Goal: Information Seeking & Learning: Find specific fact

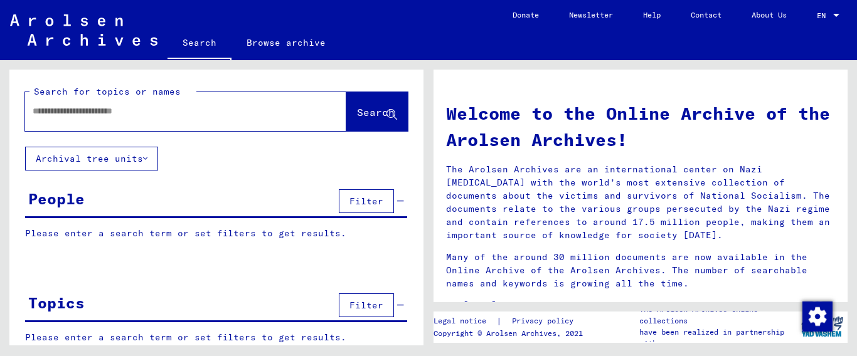
click at [140, 109] on input "text" at bounding box center [171, 111] width 276 height 13
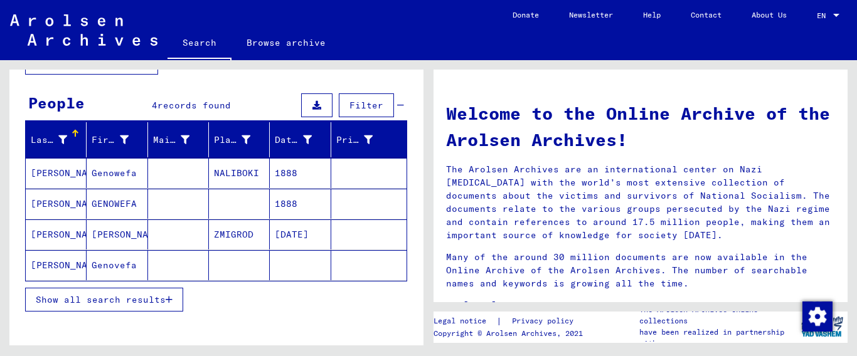
scroll to position [97, 0]
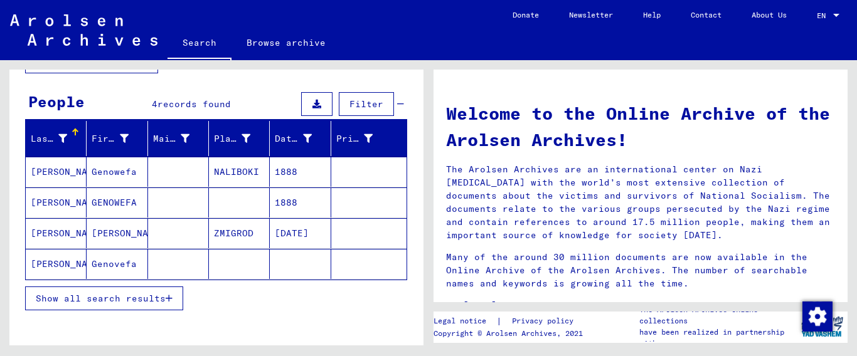
click at [173, 297] on icon "button" at bounding box center [169, 298] width 7 height 9
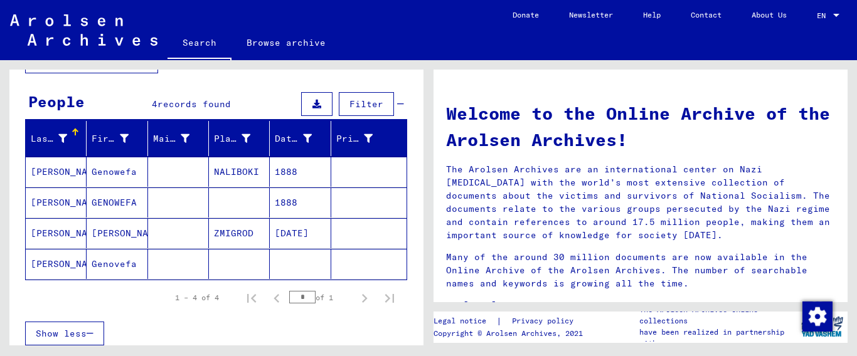
click at [65, 169] on mat-cell "[PERSON_NAME]" at bounding box center [56, 172] width 61 height 30
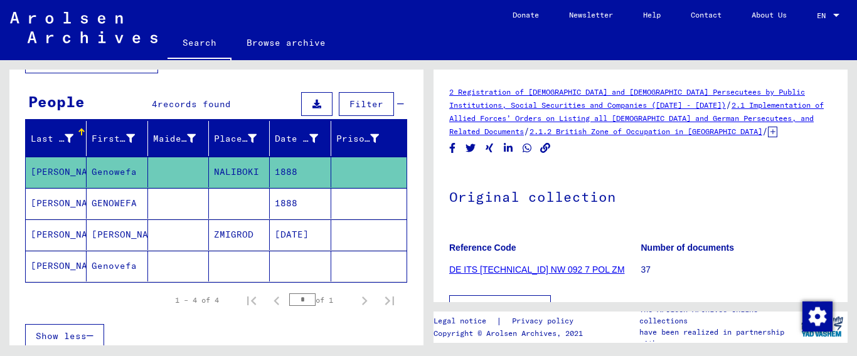
scroll to position [204, 0]
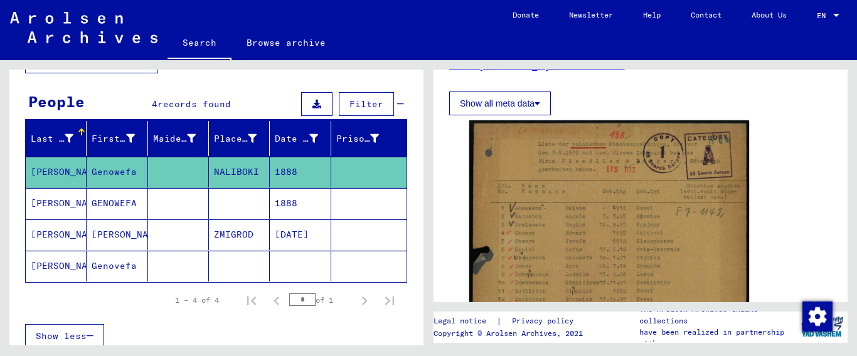
click at [61, 205] on mat-cell "[PERSON_NAME]" at bounding box center [56, 203] width 61 height 31
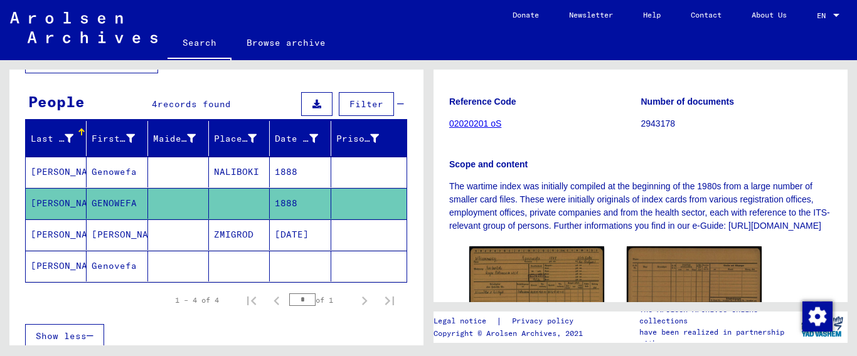
scroll to position [204, 0]
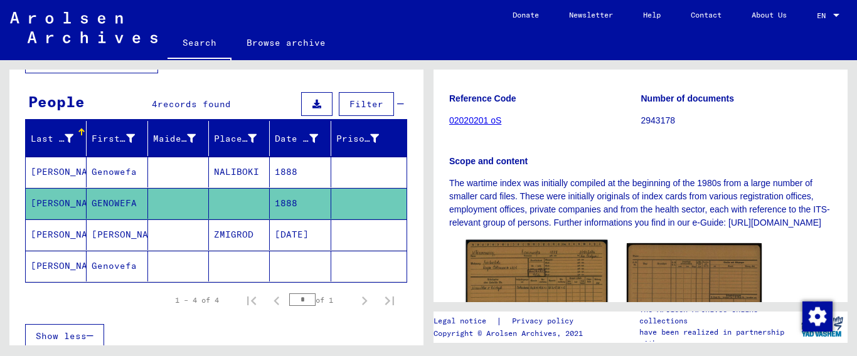
click at [551, 287] on img at bounding box center [537, 307] width 142 height 134
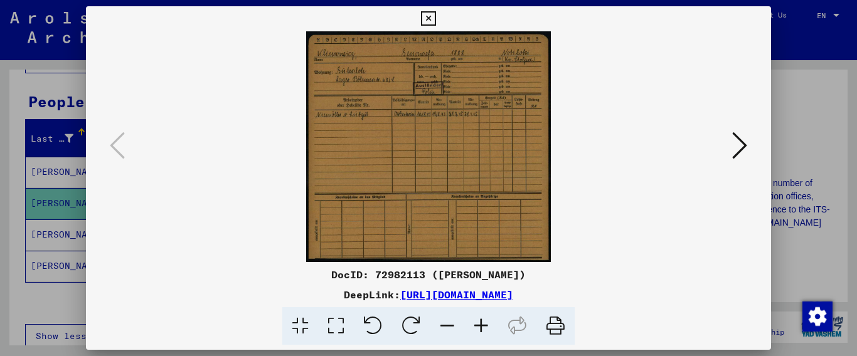
click at [435, 17] on icon at bounding box center [428, 18] width 14 height 15
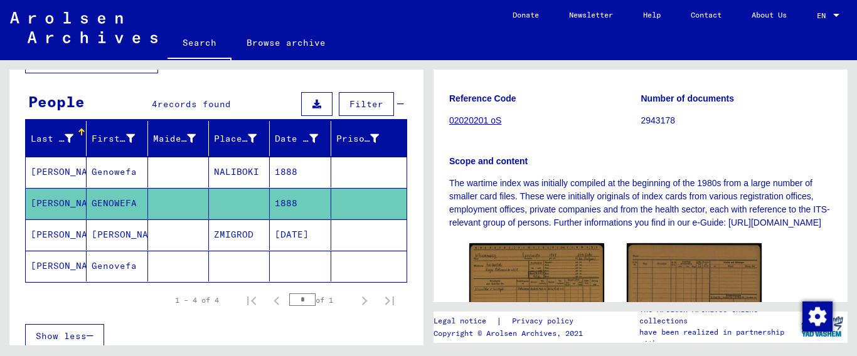
click at [54, 240] on mat-cell "[PERSON_NAME]" at bounding box center [56, 235] width 61 height 31
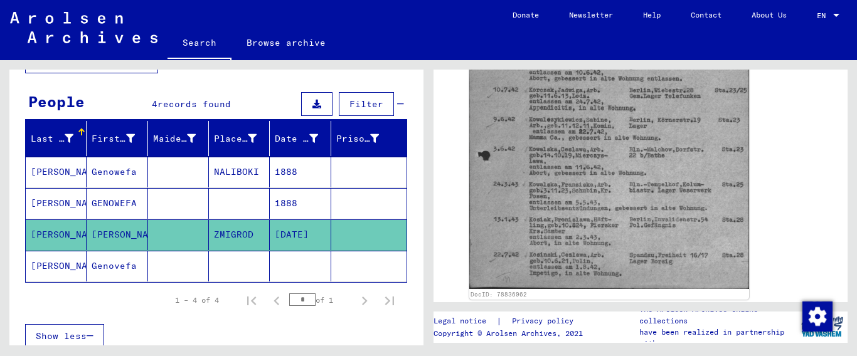
scroll to position [389, 0]
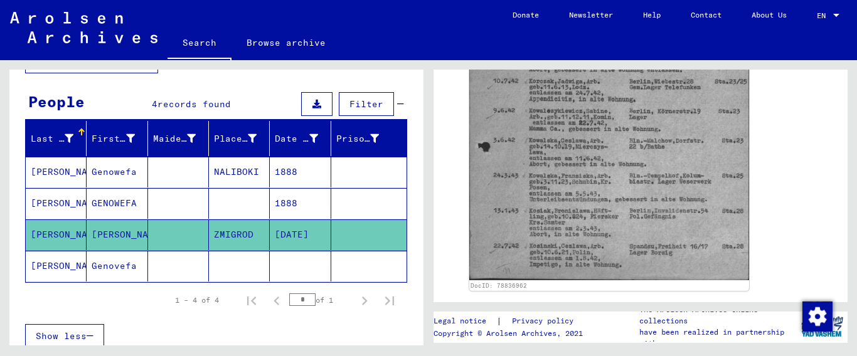
click at [48, 260] on mat-cell "[PERSON_NAME]" at bounding box center [56, 266] width 61 height 31
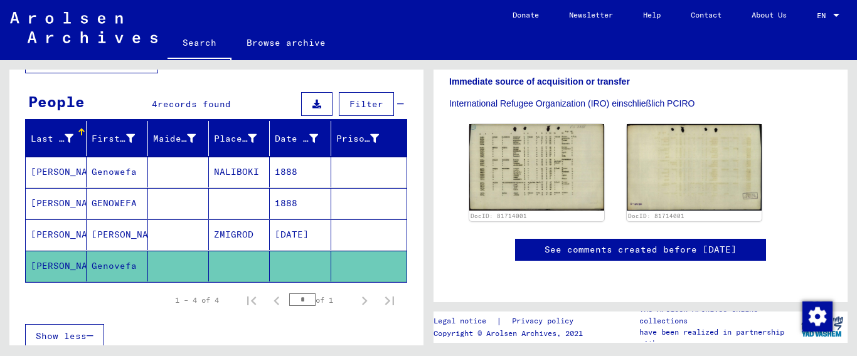
scroll to position [407, 0]
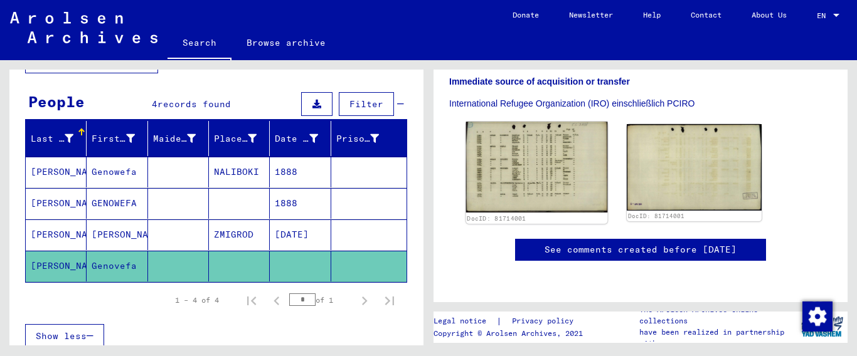
click at [528, 122] on img at bounding box center [537, 167] width 142 height 91
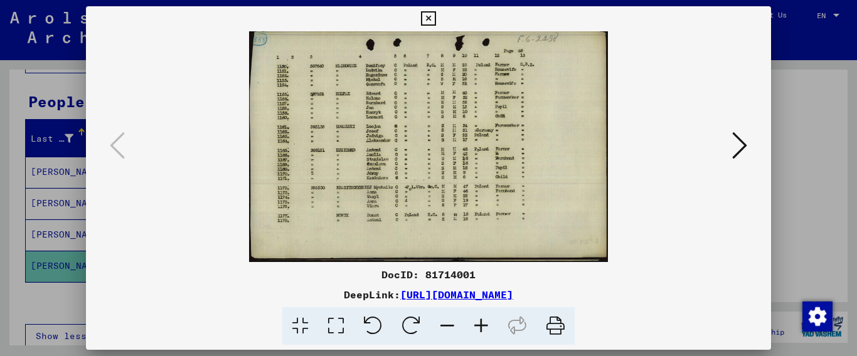
click at [435, 18] on icon at bounding box center [428, 18] width 14 height 15
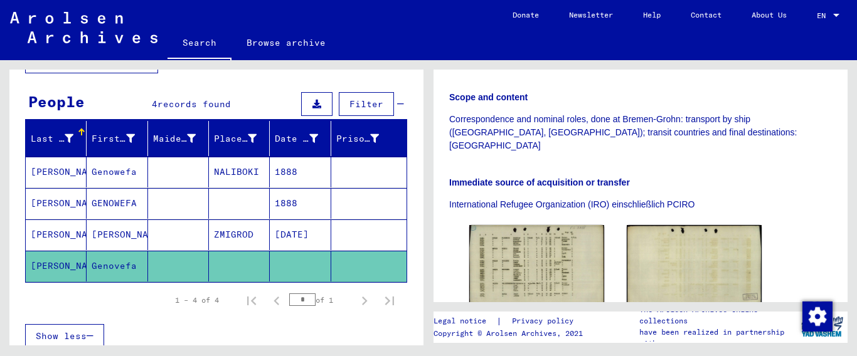
scroll to position [275, 0]
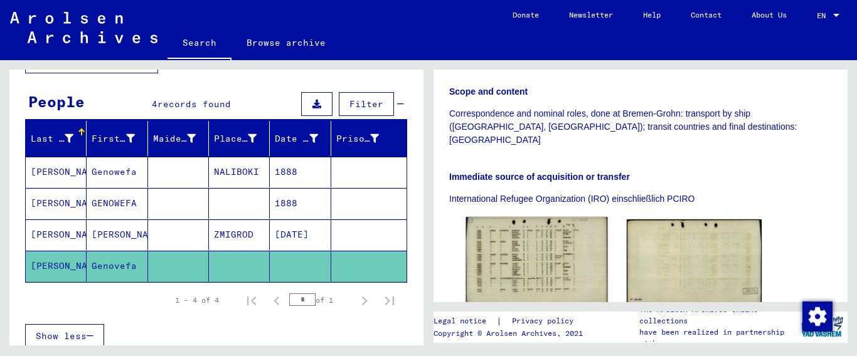
click at [567, 229] on img at bounding box center [537, 262] width 142 height 91
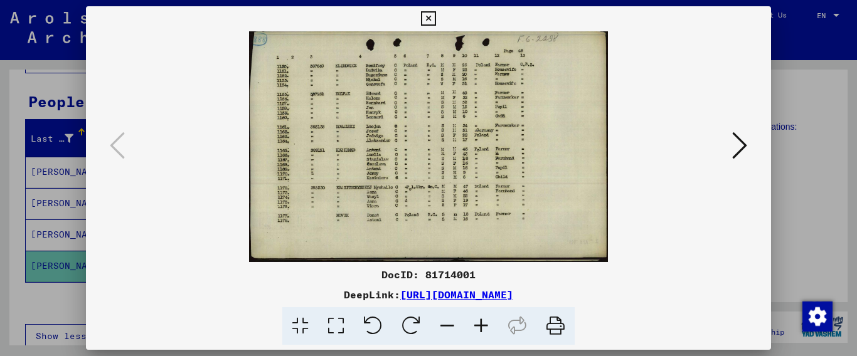
click at [435, 19] on icon at bounding box center [428, 18] width 14 height 15
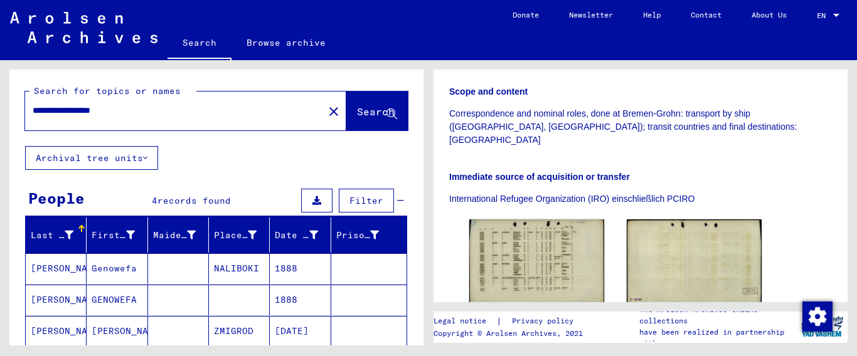
scroll to position [0, 0]
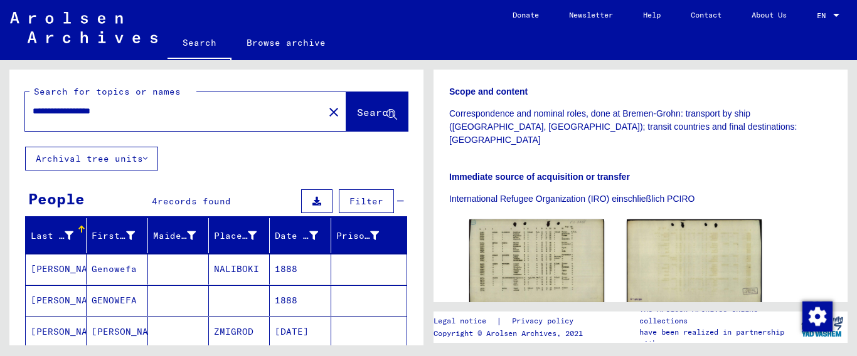
drag, startPoint x: 86, startPoint y: 113, endPoint x: 353, endPoint y: 144, distance: 268.5
click at [351, 144] on div "**********" at bounding box center [216, 108] width 414 height 77
type input "**********"
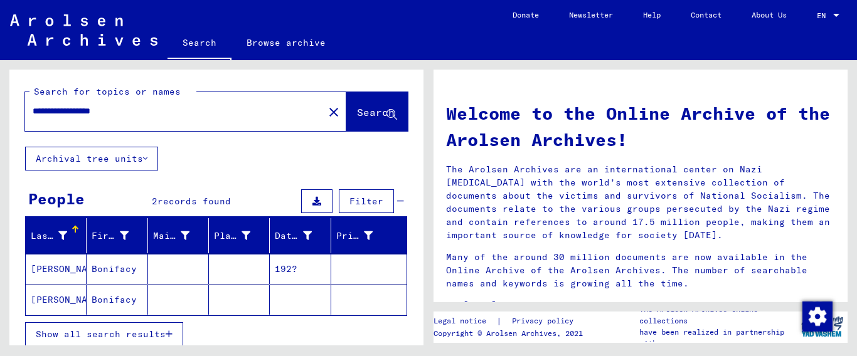
click at [171, 331] on icon "button" at bounding box center [169, 334] width 7 height 9
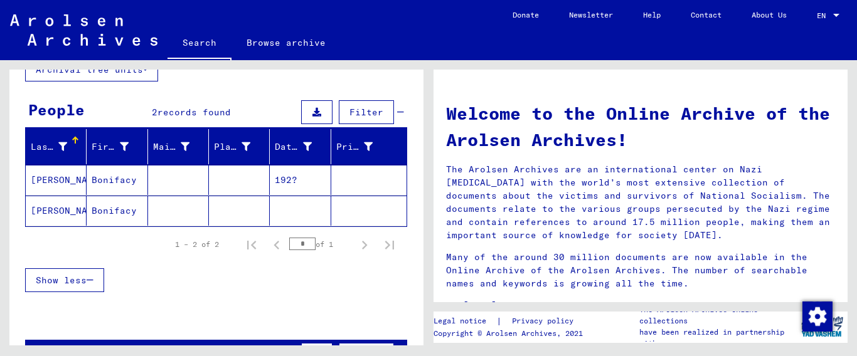
scroll to position [104, 0]
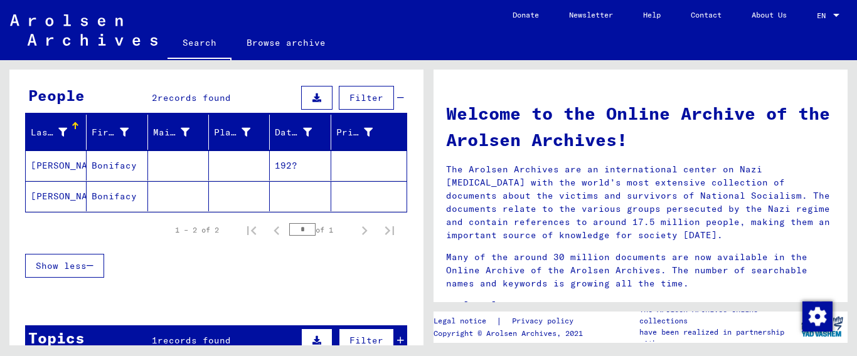
click at [53, 163] on mat-cell "[PERSON_NAME]" at bounding box center [56, 166] width 61 height 30
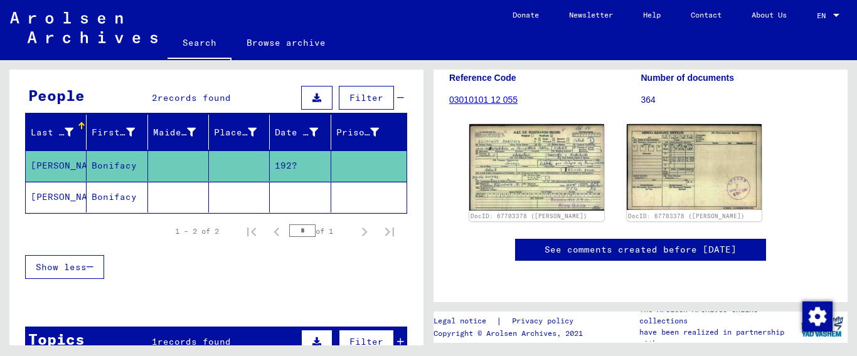
scroll to position [204, 0]
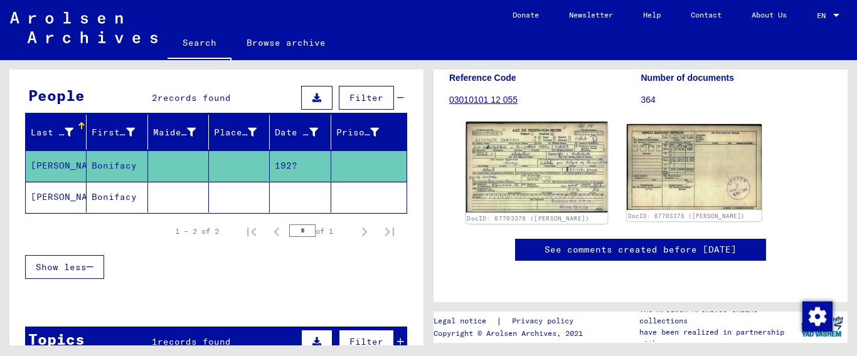
click at [513, 136] on img at bounding box center [537, 167] width 142 height 91
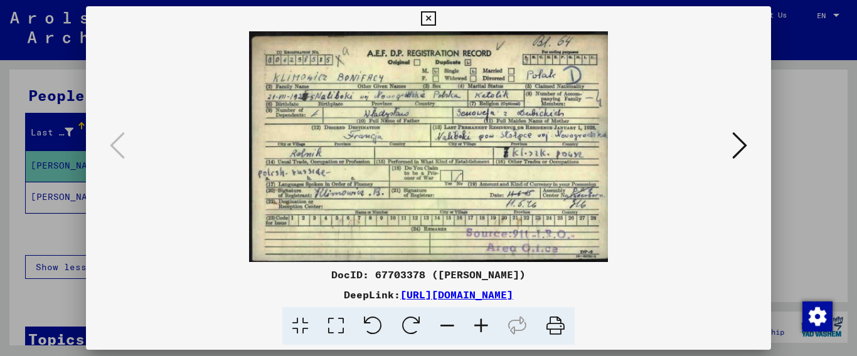
click at [435, 18] on icon at bounding box center [428, 18] width 14 height 15
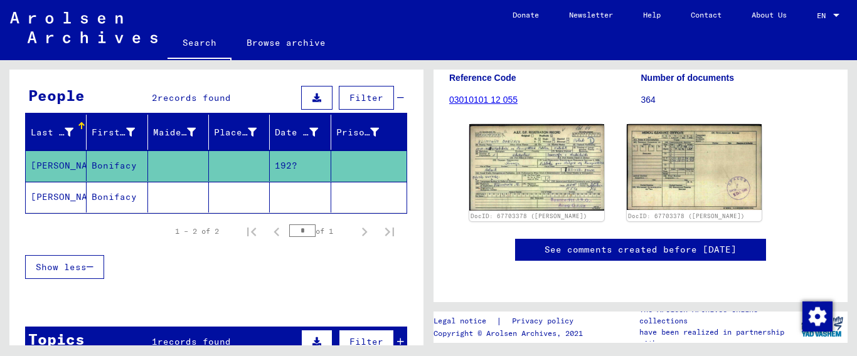
click at [50, 198] on mat-cell "[PERSON_NAME]" at bounding box center [56, 197] width 61 height 31
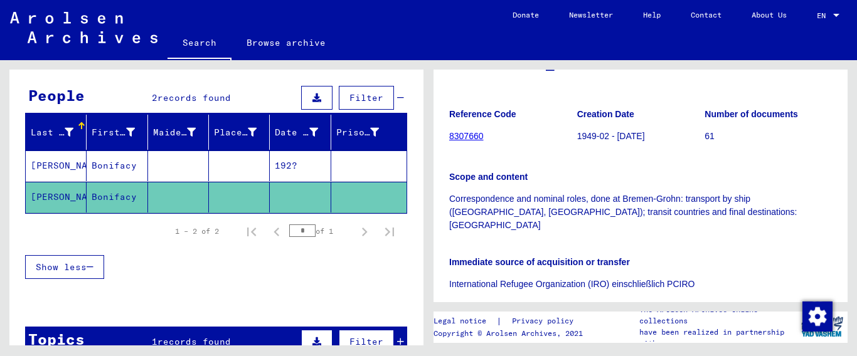
scroll to position [204, 0]
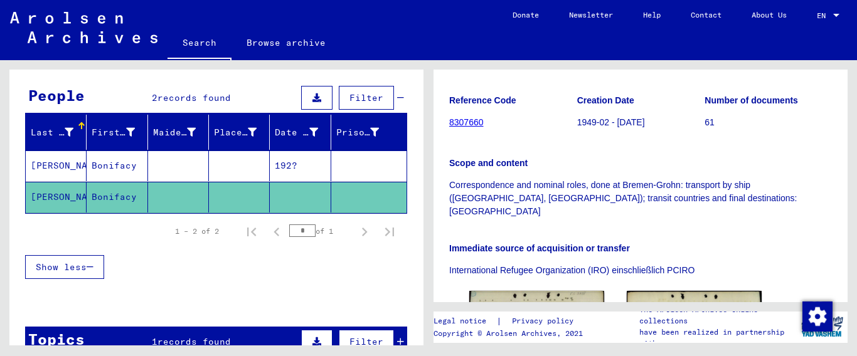
click at [61, 161] on mat-cell "[PERSON_NAME]" at bounding box center [56, 166] width 61 height 31
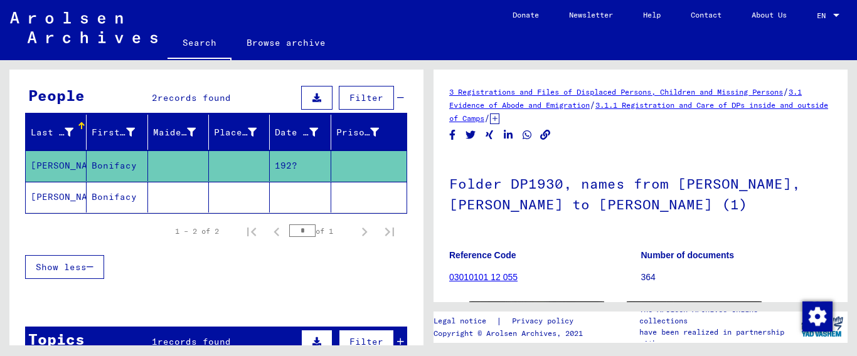
click at [172, 337] on span "records found" at bounding box center [193, 341] width 73 height 11
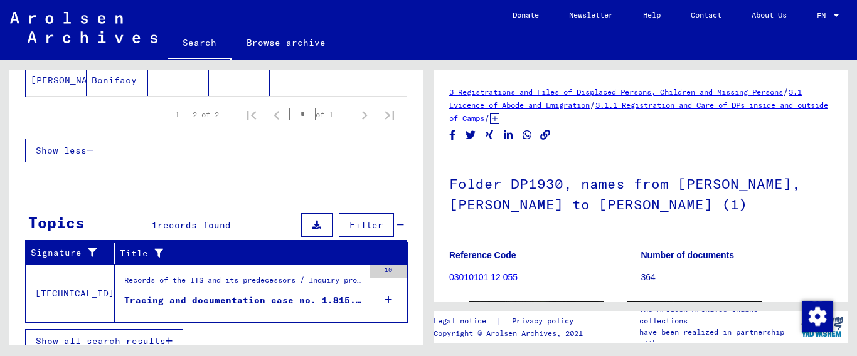
scroll to position [221, 0]
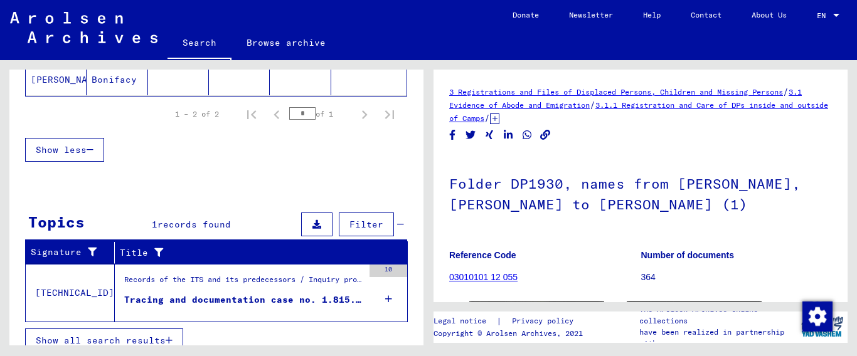
click at [234, 289] on div "Records of the ITS and its predecessors / Inquiry processing / ITS case files a…" at bounding box center [243, 283] width 239 height 18
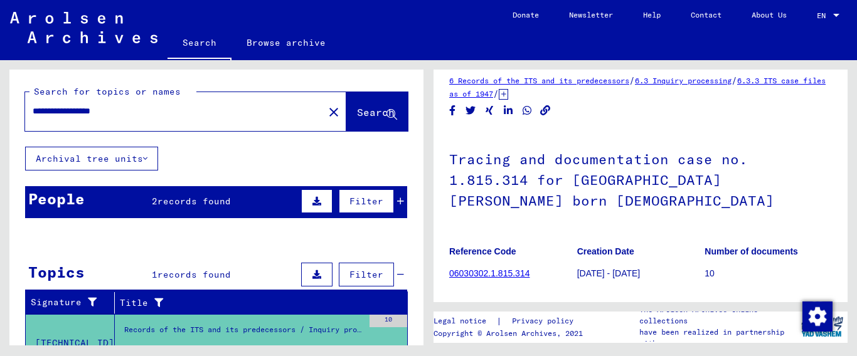
click at [237, 201] on div "People 2 records found Filter" at bounding box center [216, 202] width 382 height 32
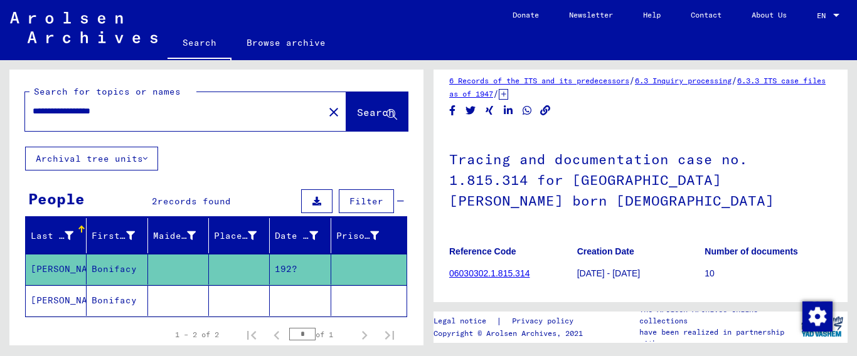
click at [129, 267] on mat-cell "Bonifacy" at bounding box center [117, 269] width 61 height 31
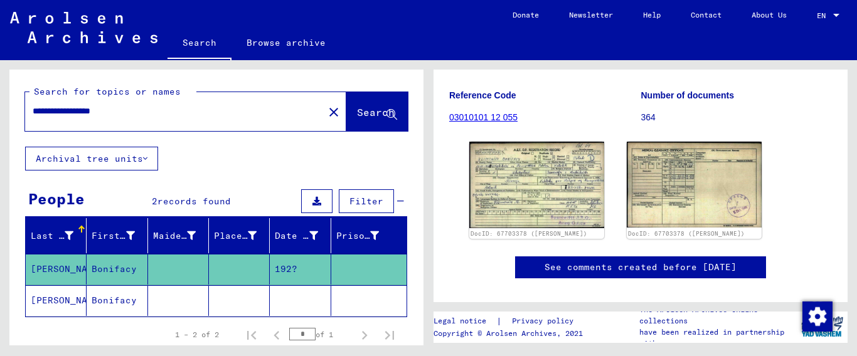
scroll to position [162, 0]
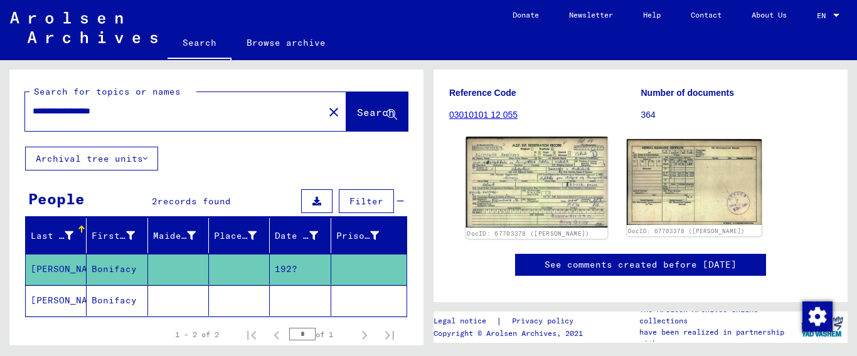
click at [560, 188] on img at bounding box center [537, 182] width 142 height 91
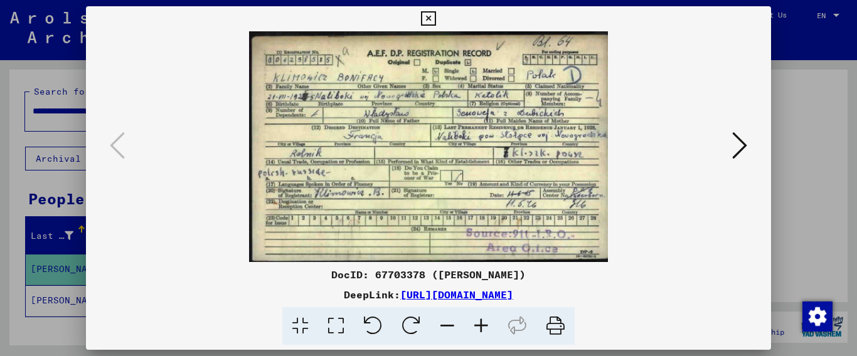
click at [482, 326] on icon at bounding box center [481, 326] width 34 height 38
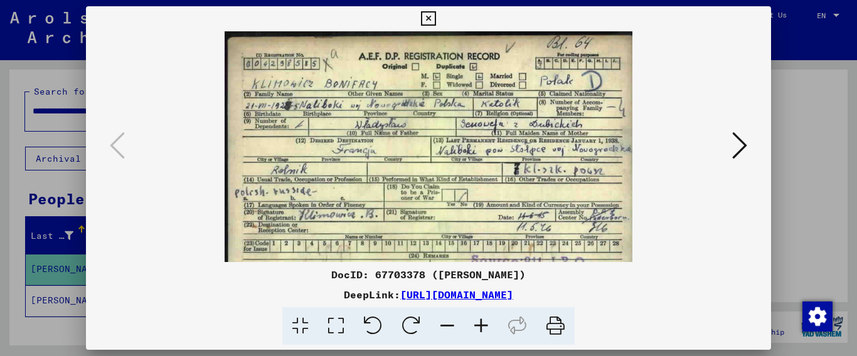
click at [481, 325] on icon at bounding box center [481, 326] width 34 height 38
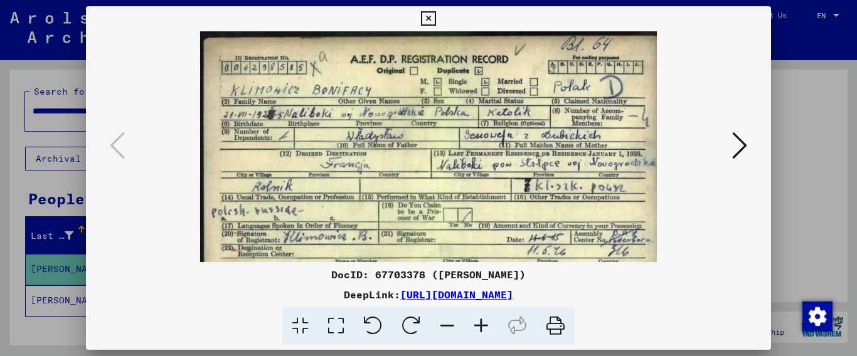
click at [481, 325] on icon at bounding box center [481, 326] width 34 height 38
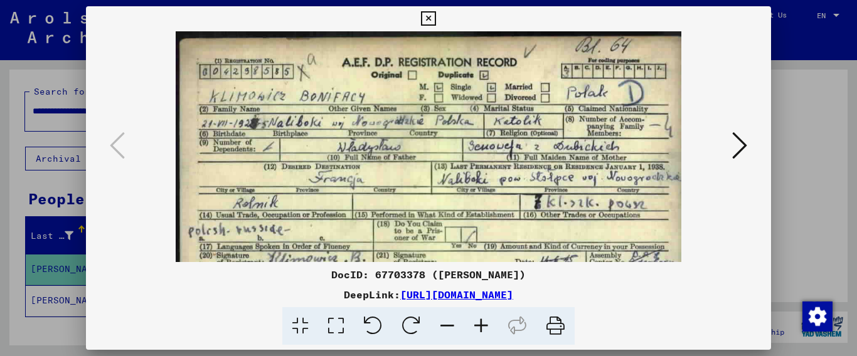
click at [481, 325] on icon at bounding box center [481, 326] width 34 height 38
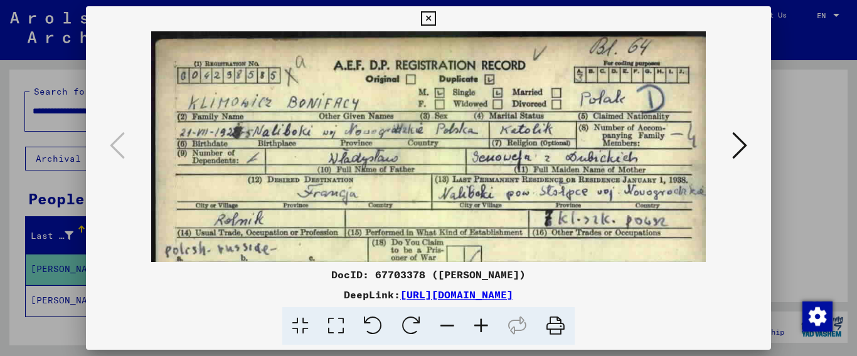
click at [481, 325] on icon at bounding box center [481, 326] width 34 height 38
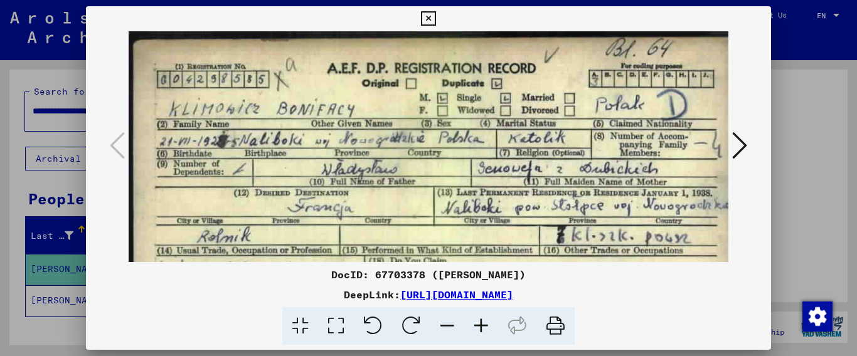
click at [481, 325] on icon at bounding box center [481, 326] width 34 height 38
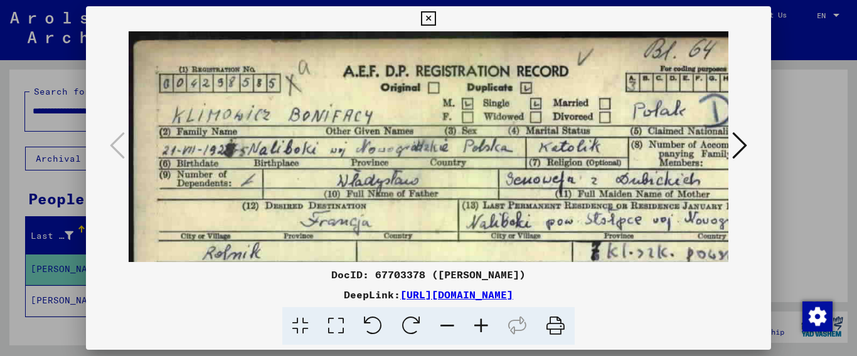
click at [481, 325] on icon at bounding box center [481, 326] width 34 height 38
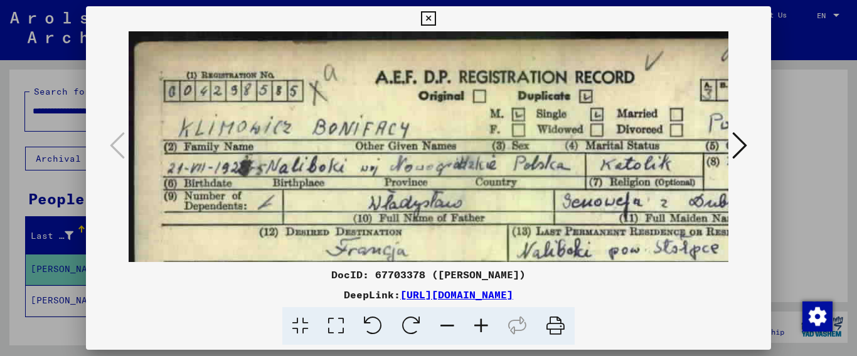
click at [481, 325] on icon at bounding box center [481, 326] width 34 height 38
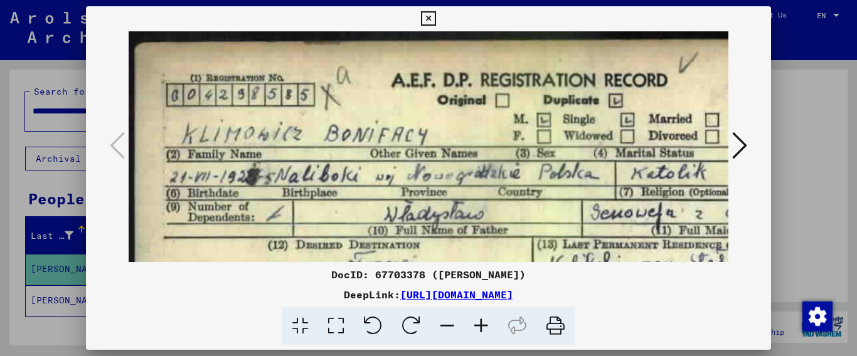
click at [481, 325] on icon at bounding box center [481, 326] width 34 height 38
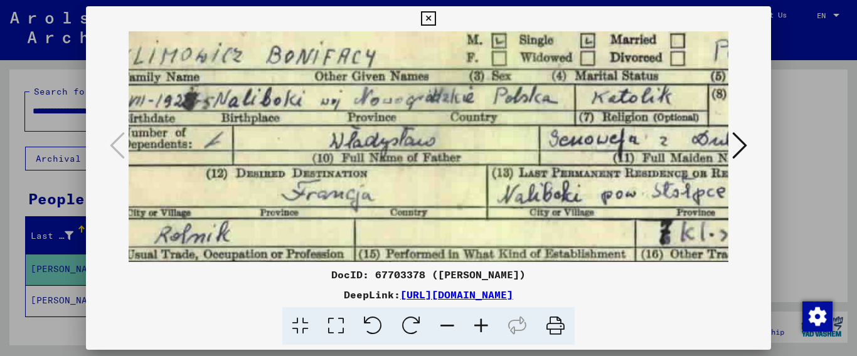
drag, startPoint x: 564, startPoint y: 206, endPoint x: 494, endPoint y: 121, distance: 110.1
click at [494, 121] on img at bounding box center [482, 219] width 848 height 545
drag, startPoint x: 408, startPoint y: 274, endPoint x: 358, endPoint y: 275, distance: 50.2
click at [358, 275] on div "DocID: 67703378 ([PERSON_NAME])" at bounding box center [429, 274] width 686 height 15
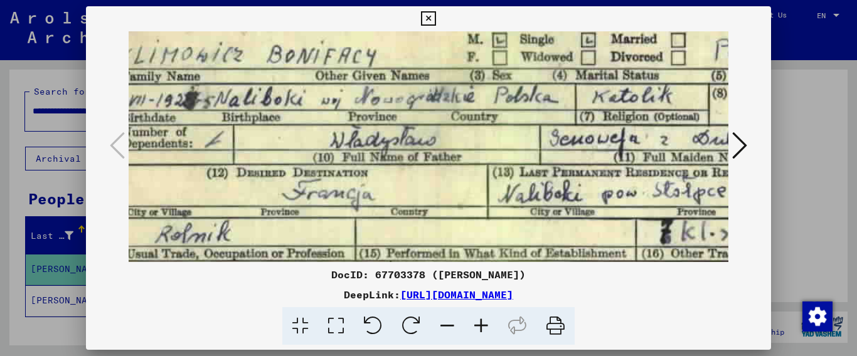
copy div "67703378"
drag, startPoint x: 655, startPoint y: 294, endPoint x: 272, endPoint y: 301, distance: 382.7
click at [272, 301] on div "DeepLink: [URL][DOMAIN_NAME]" at bounding box center [429, 294] width 686 height 15
copy link "[URL][DOMAIN_NAME]"
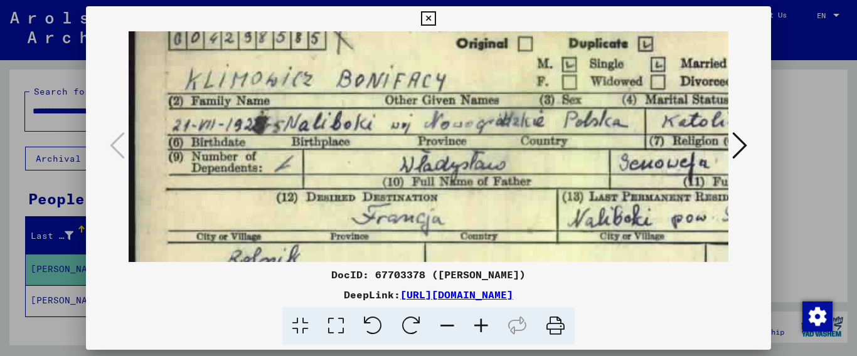
scroll to position [60, 0]
drag, startPoint x: 468, startPoint y: 175, endPoint x: 654, endPoint y: 200, distance: 188.0
click at [654, 200] on img at bounding box center [553, 243] width 848 height 545
click at [435, 18] on icon at bounding box center [428, 18] width 14 height 15
